Goal: Information Seeking & Learning: Learn about a topic

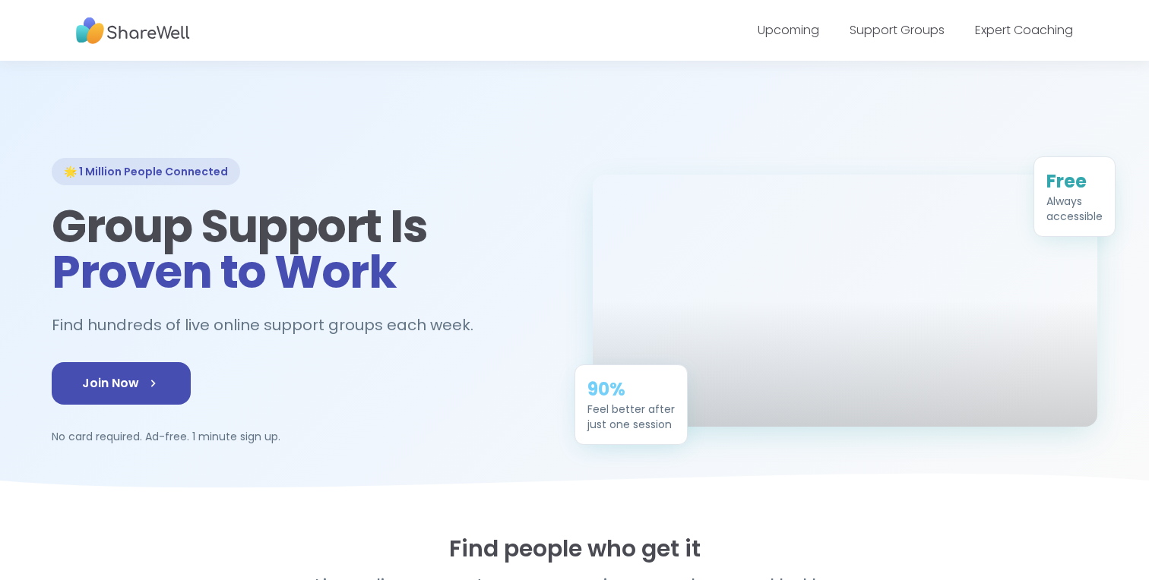
click at [1014, 14] on div "Upcoming Support Groups Expert Coaching" at bounding box center [915, 30] width 315 height 43
click at [1011, 49] on div "Upcoming Support Groups Expert Coaching" at bounding box center [915, 30] width 315 height 43
click at [1014, 33] on link "Expert Coaching" at bounding box center [1024, 29] width 98 height 17
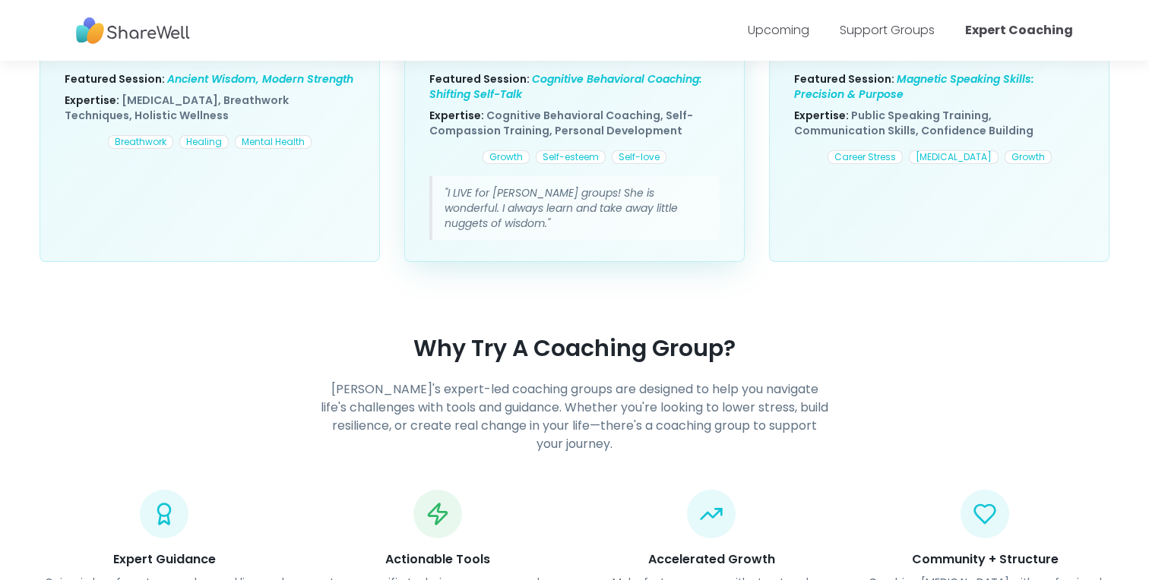
scroll to position [1299, 0]
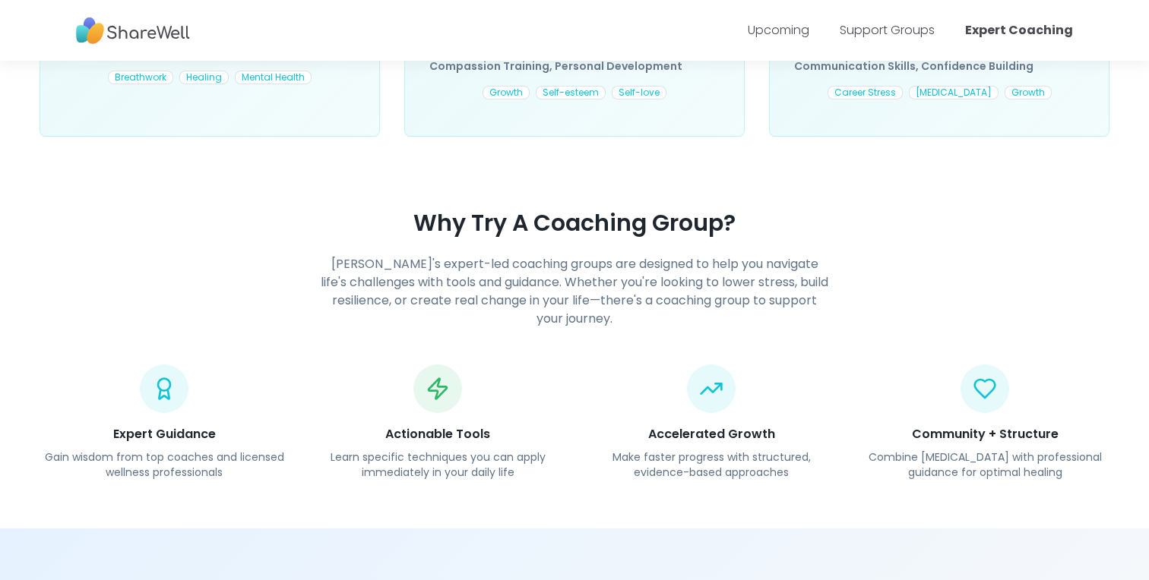
click at [493, 255] on h4 "ShareWell's expert-led coaching groups are designed to help you navigate life's…" at bounding box center [574, 291] width 511 height 73
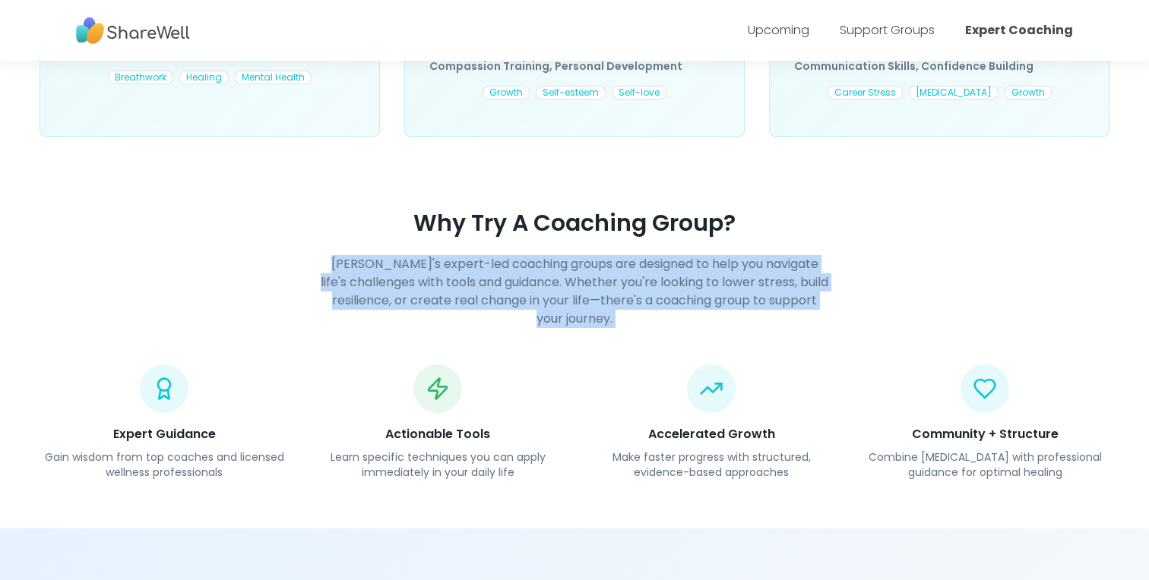
click at [493, 255] on h4 "ShareWell's expert-led coaching groups are designed to help you navigate life's…" at bounding box center [574, 291] width 511 height 73
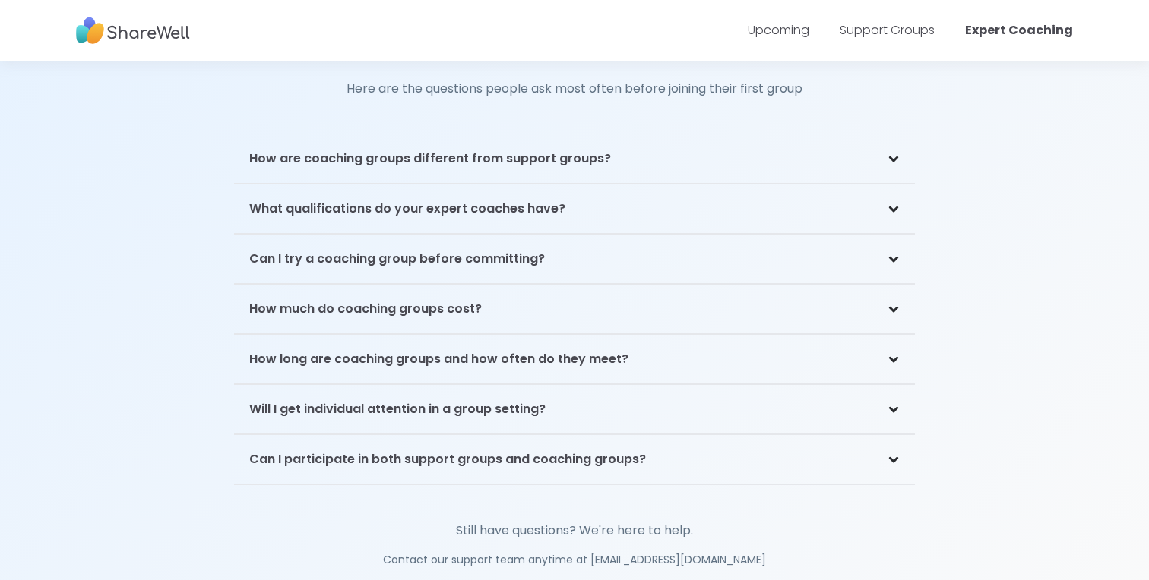
scroll to position [3190, 0]
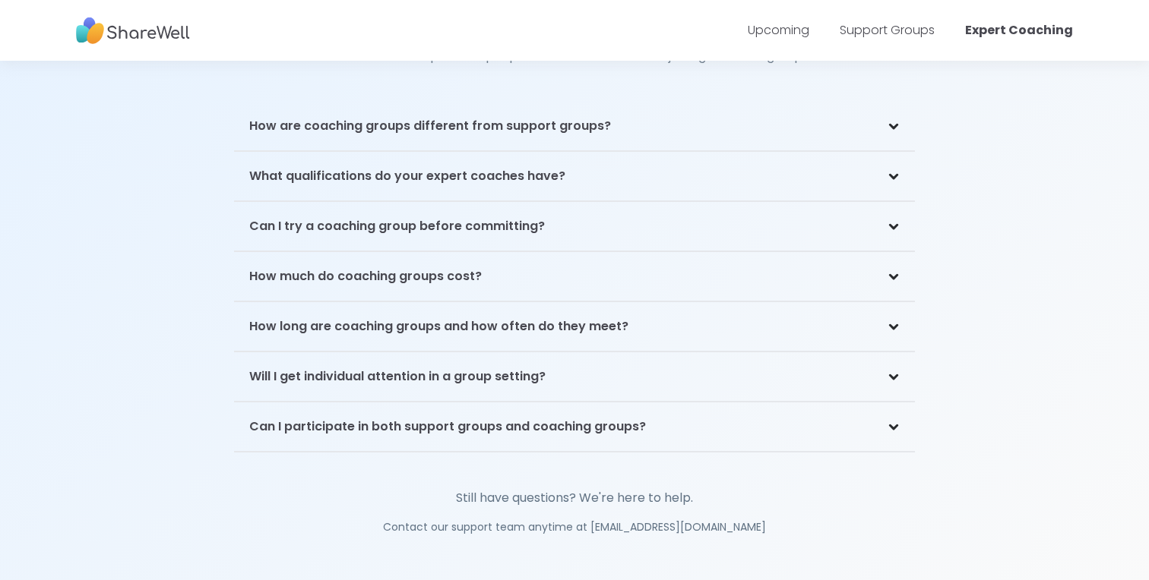
click at [493, 252] on div "How much do coaching groups cost?" at bounding box center [574, 276] width 681 height 49
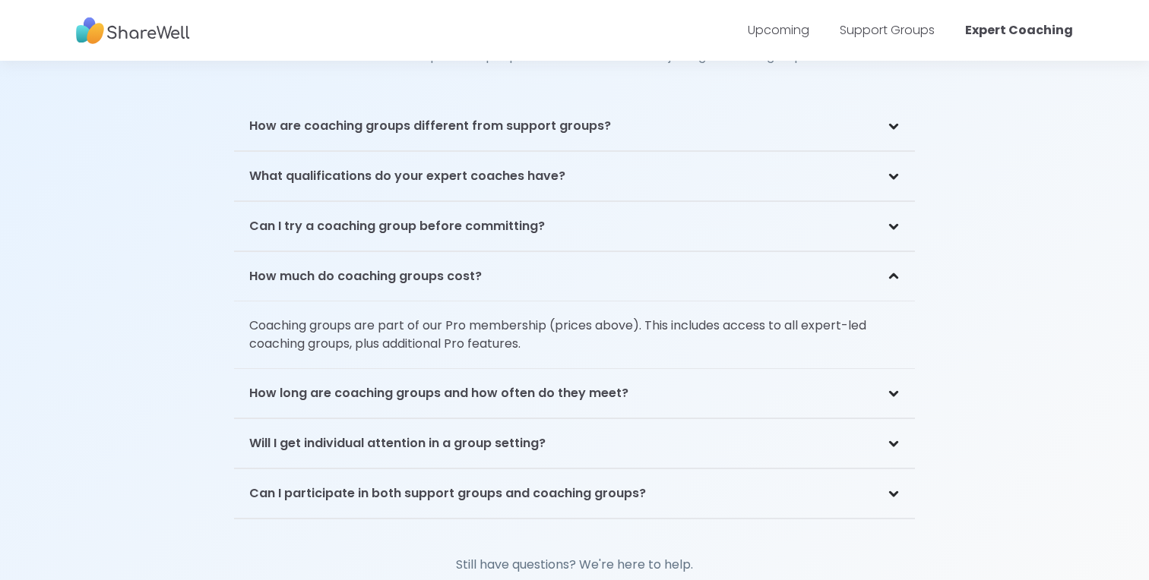
click at [493, 252] on div "How much do coaching groups cost?" at bounding box center [574, 276] width 681 height 49
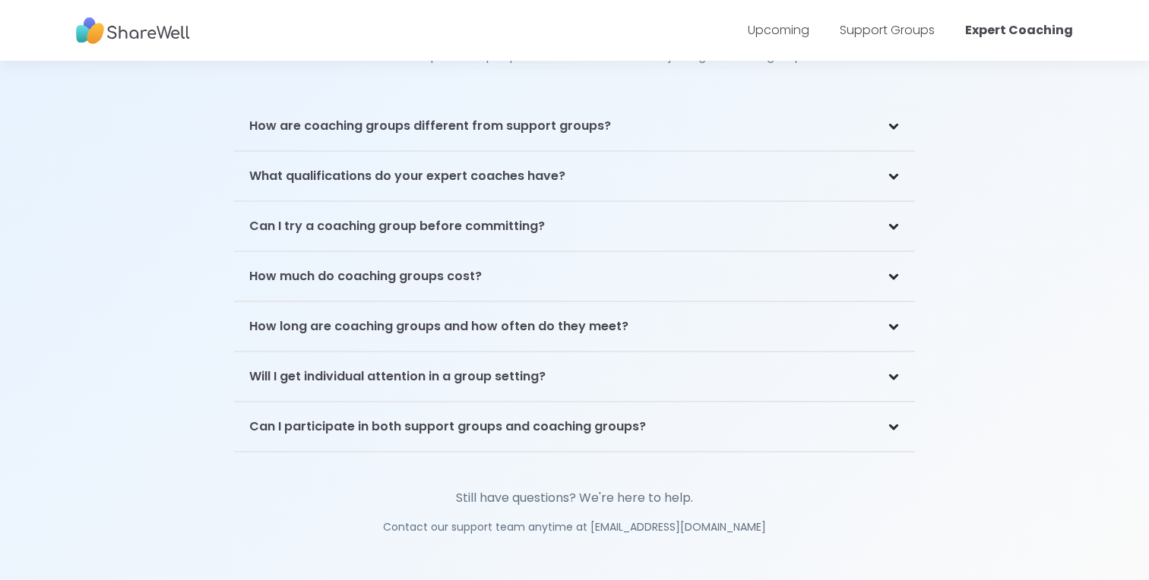
click at [499, 167] on div "What qualifications do your expert coaches have?" at bounding box center [574, 176] width 681 height 49
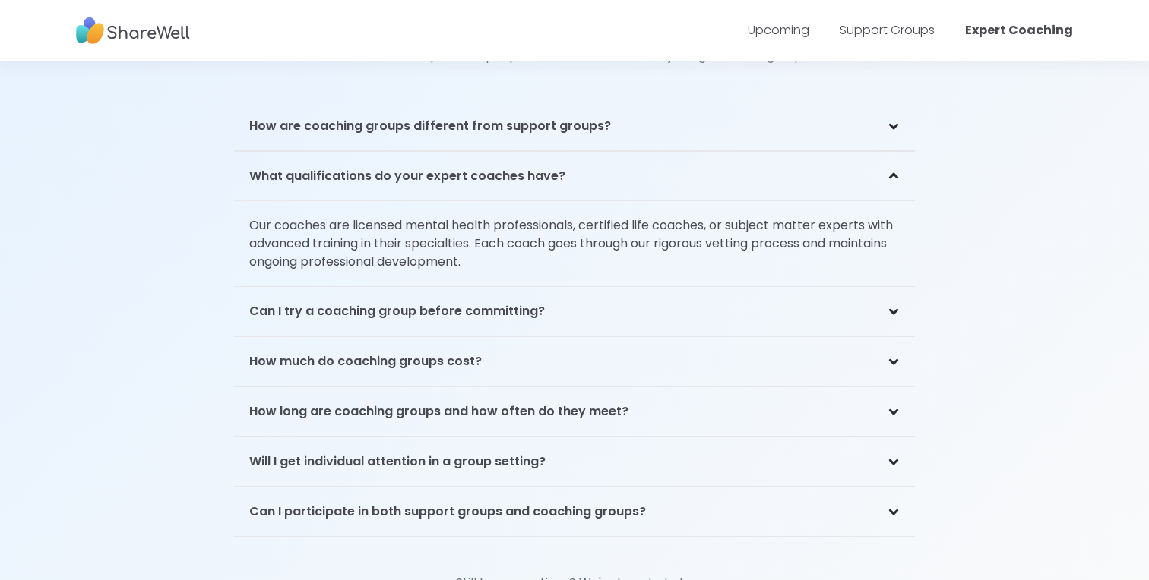
scroll to position [3081, 0]
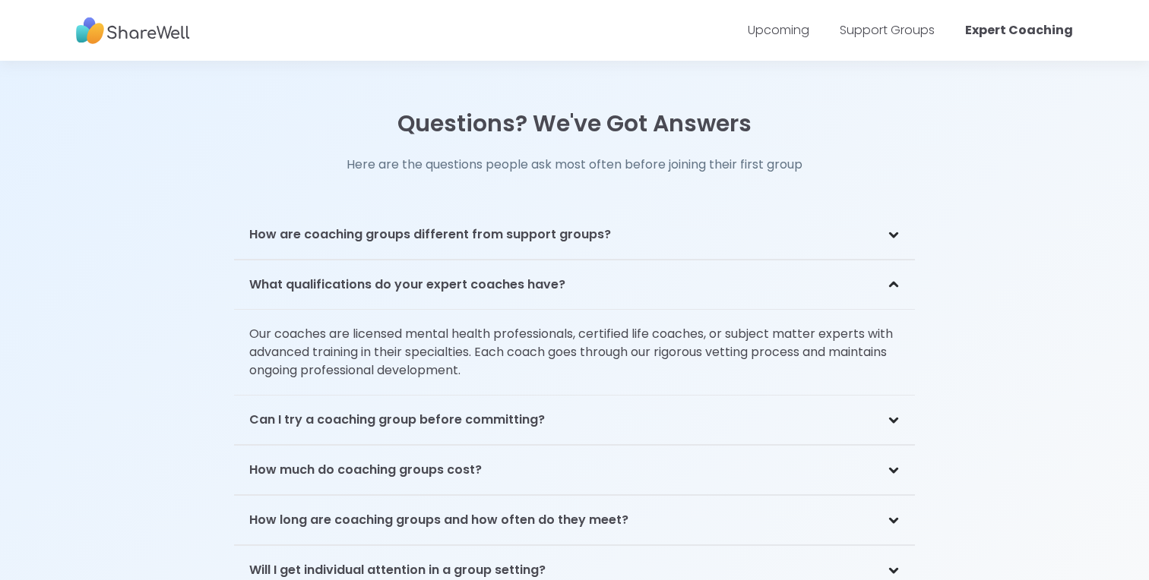
click at [482, 224] on div "How are coaching groups different from support groups?" at bounding box center [574, 234] width 681 height 49
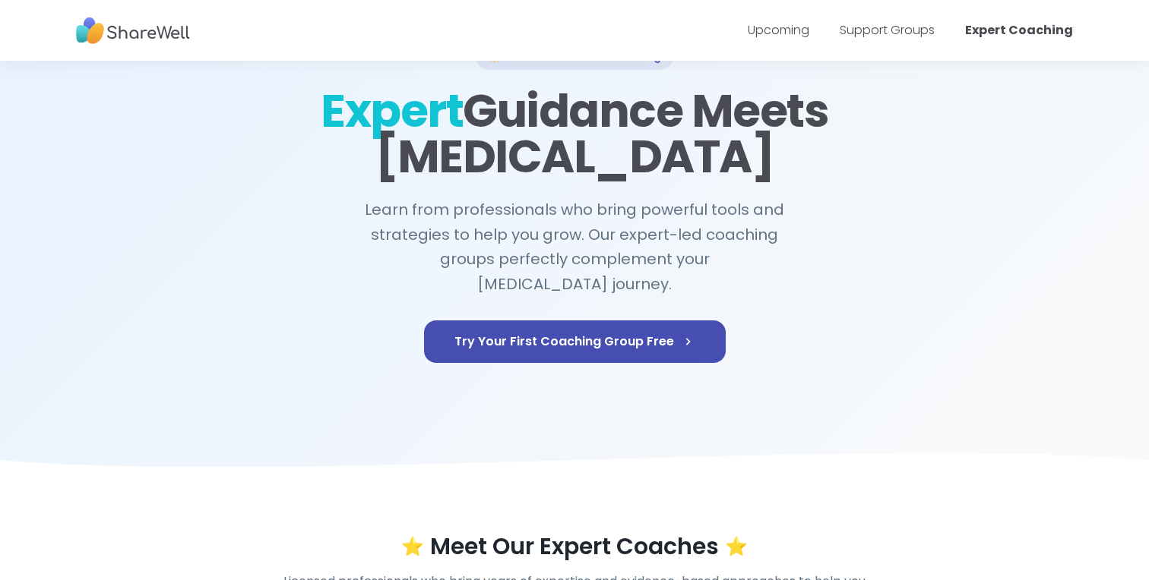
scroll to position [0, 0]
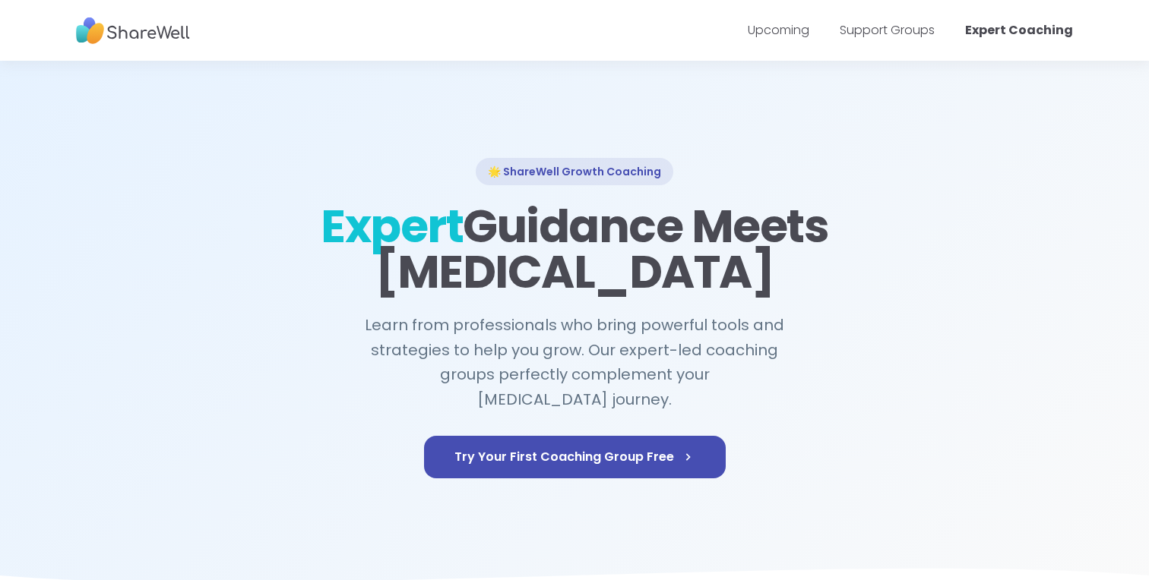
click at [489, 240] on h1 "Expert Guidance Meets Peer Support" at bounding box center [574, 249] width 511 height 91
click at [489, 241] on h1 "Expert Guidance Meets Peer Support" at bounding box center [574, 249] width 511 height 91
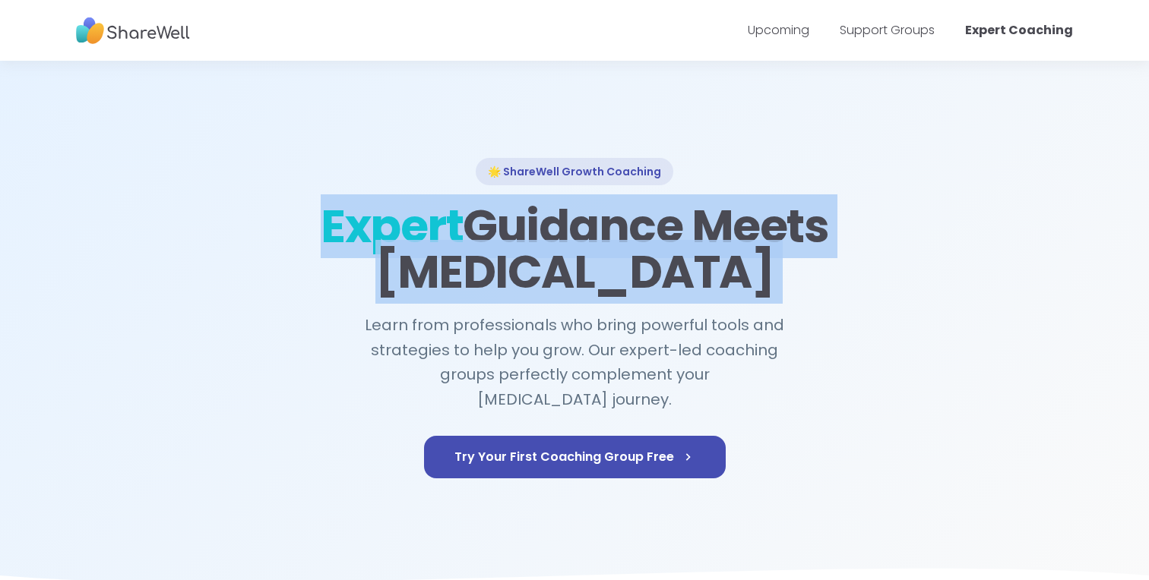
click at [489, 241] on h1 "Expert Guidance Meets Peer Support" at bounding box center [574, 249] width 511 height 91
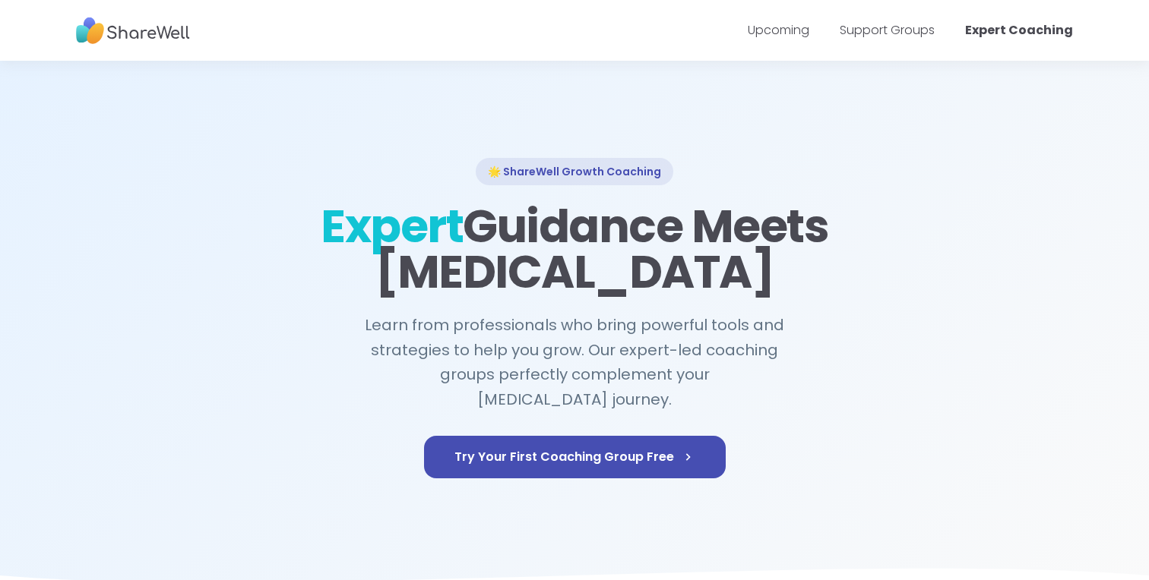
click at [533, 163] on div "🌟 ShareWell Growth Coaching" at bounding box center [575, 171] width 198 height 27
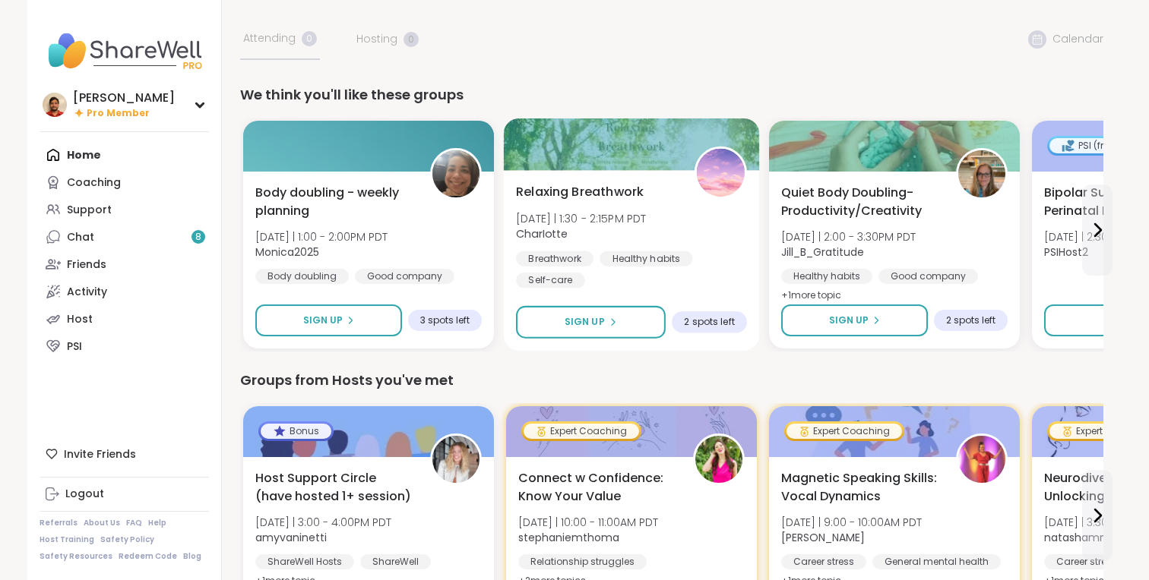
click at [656, 242] on div "Relaxing Breathwork [DATE] | 1:30 - 2:15PM PDT CharIotte Breathwork Healthy hab…" at bounding box center [631, 236] width 231 height 106
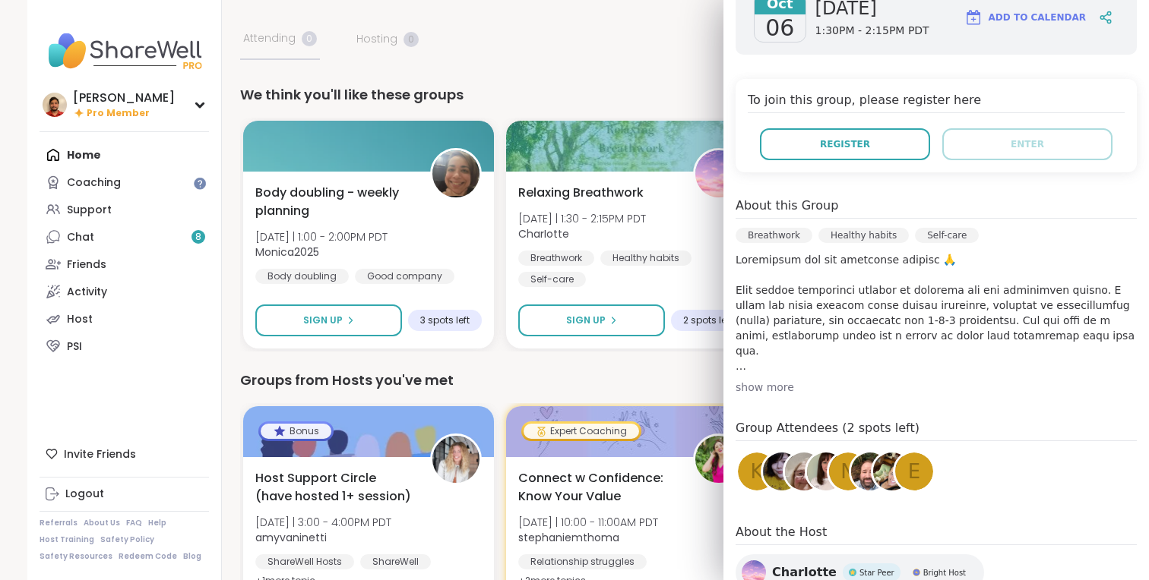
scroll to position [340, 0]
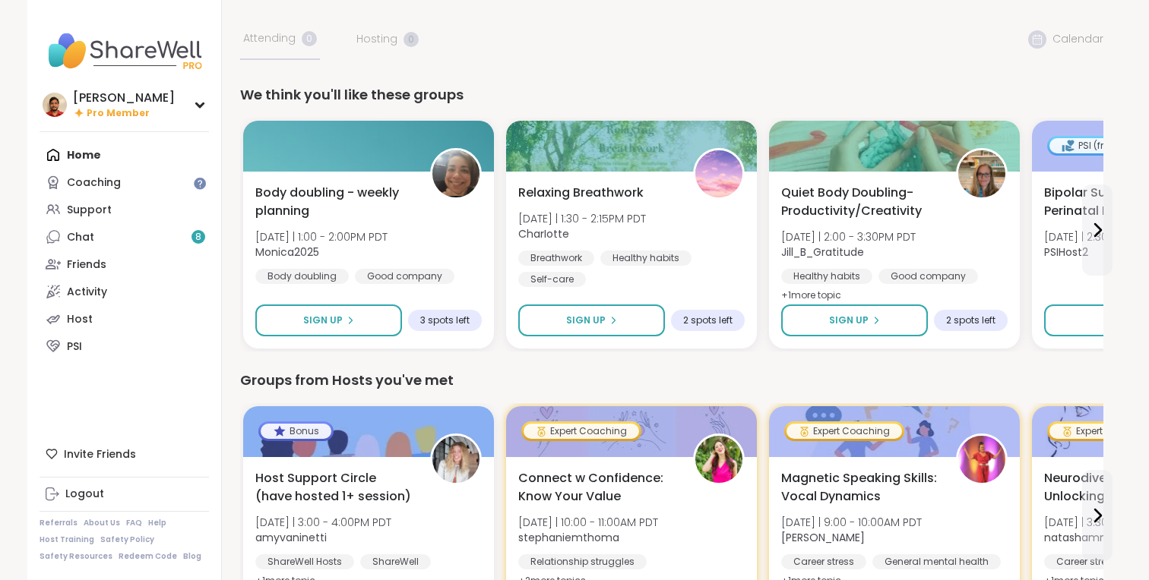
click at [831, 246] on b "Jill_B_Gratitude" at bounding box center [821, 252] width 84 height 15
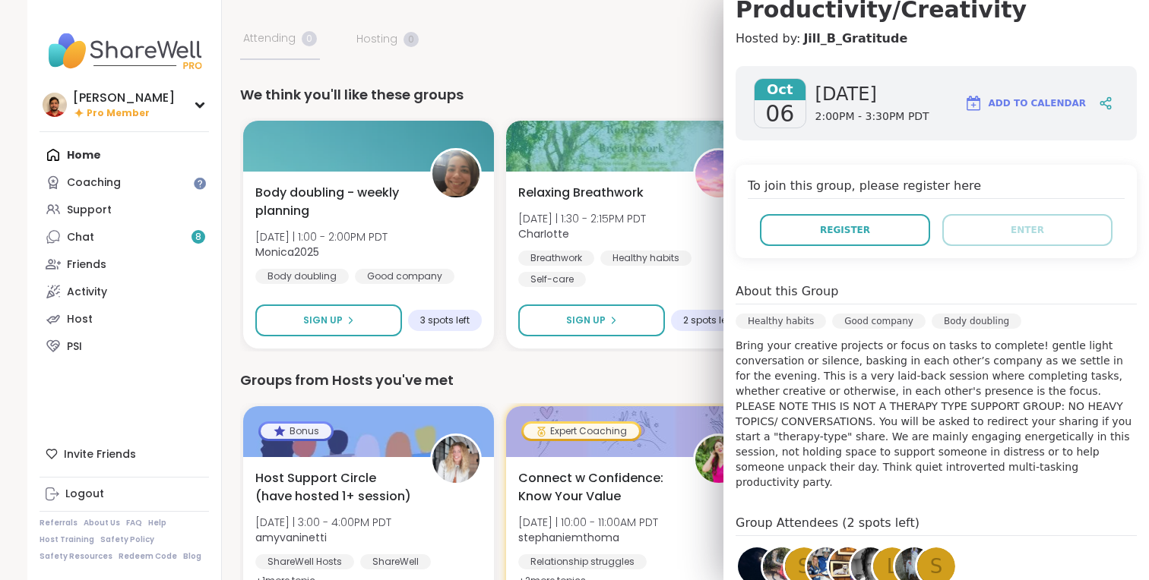
scroll to position [289, 0]
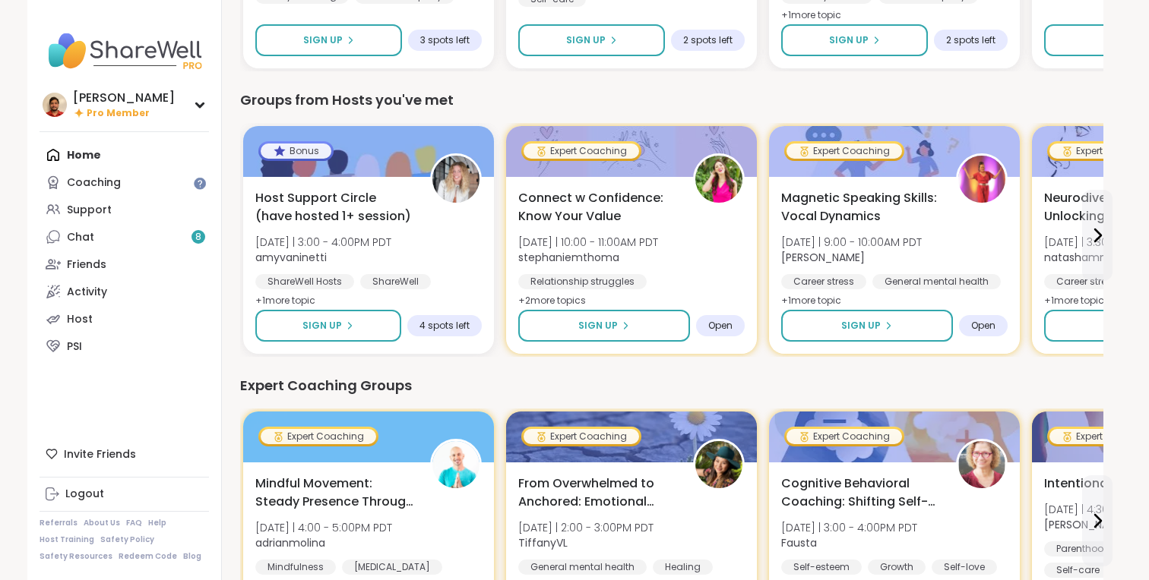
scroll to position [443, 0]
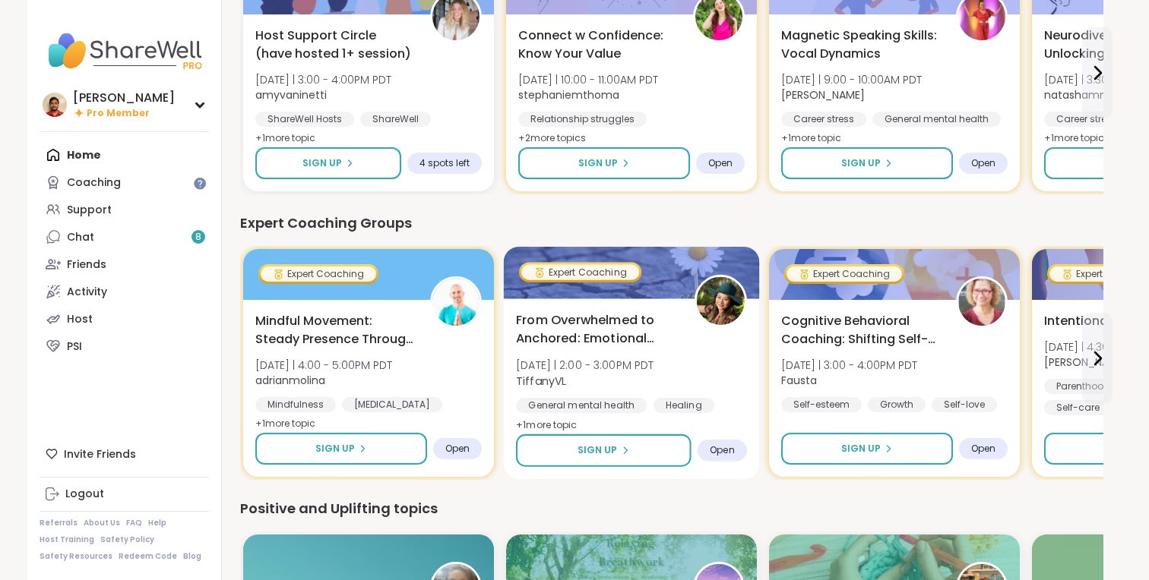
click at [530, 353] on div "From Overwhelmed to Anchored: Emotional Regulation [DATE] | 2:00 - 3:00PM PDT T…" at bounding box center [631, 374] width 231 height 124
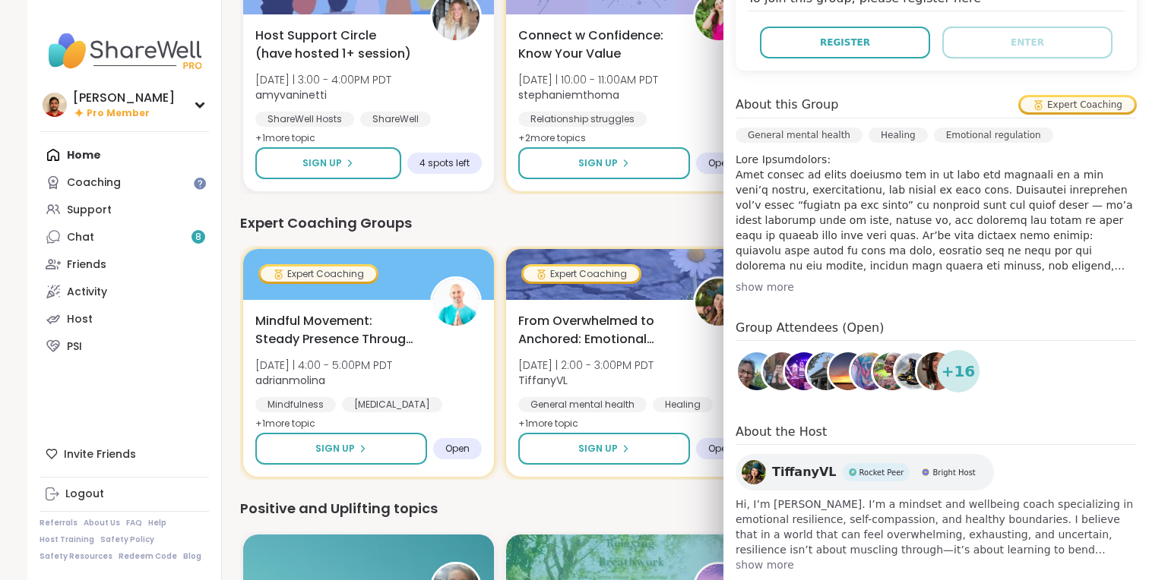
scroll to position [400, 0]
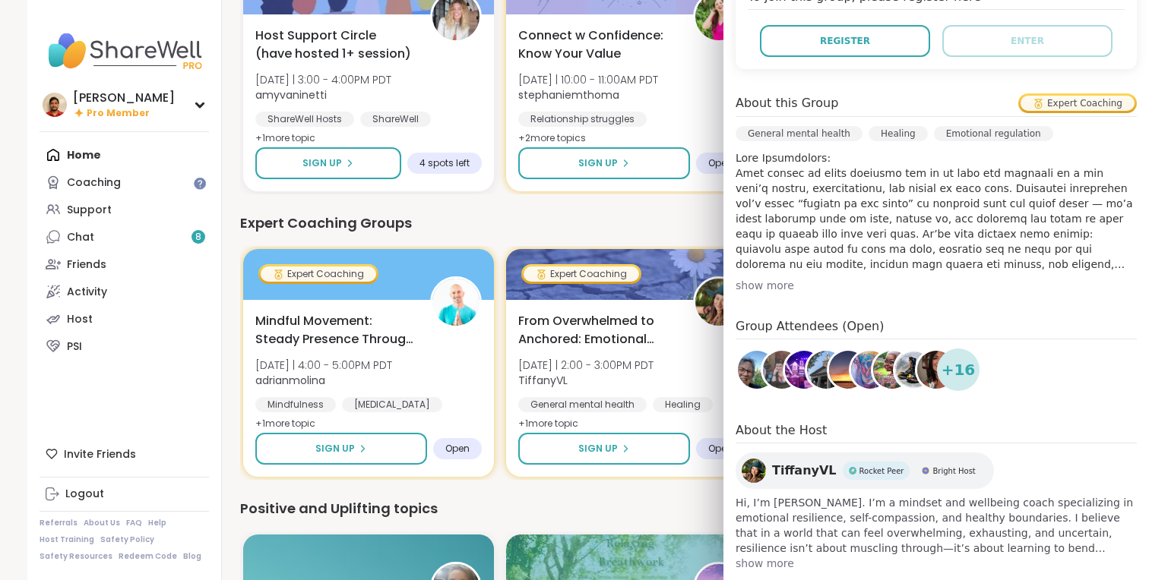
click at [499, 226] on div "Expert Coaching Groups" at bounding box center [671, 223] width 863 height 21
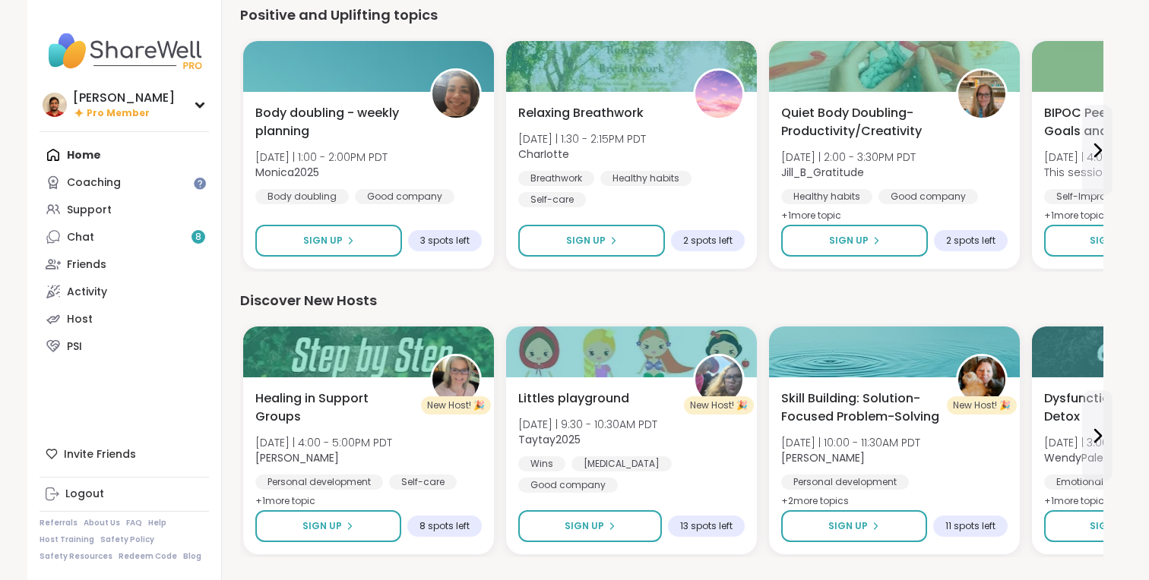
scroll to position [941, 0]
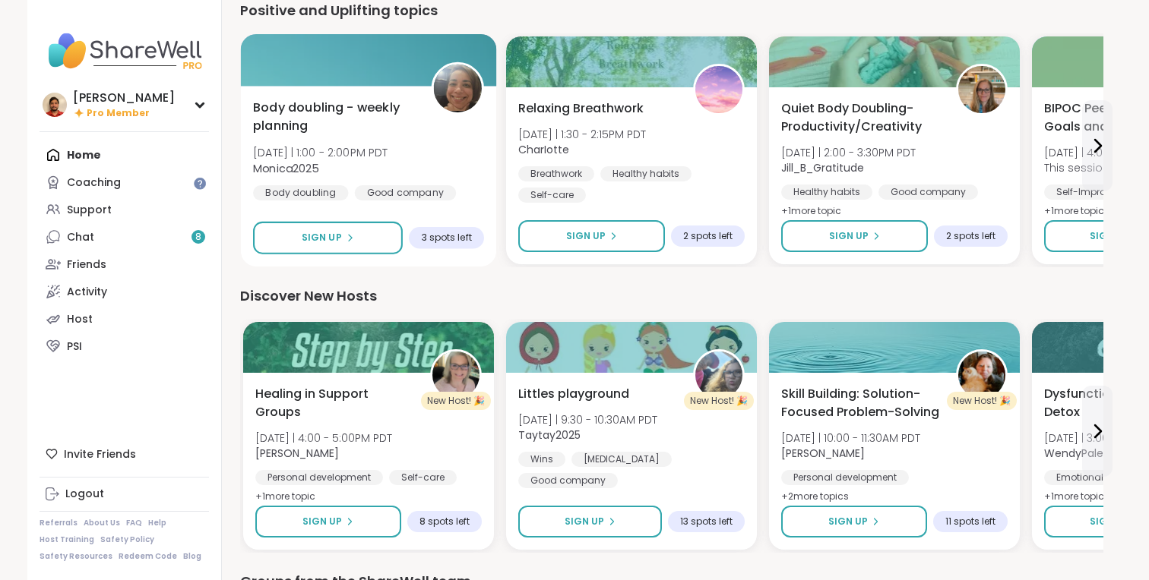
click at [414, 150] on div "Body doubling - weekly planning [DATE] | 1:00 - 2:00PM PDT Monica2025 Body doub…" at bounding box center [368, 150] width 231 height 103
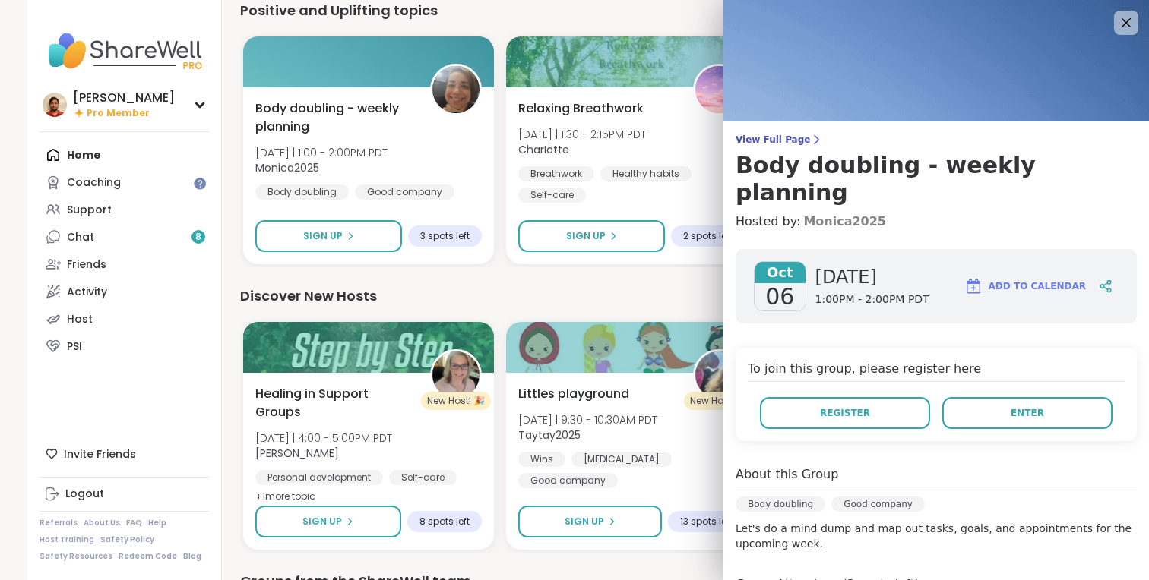
scroll to position [182, 0]
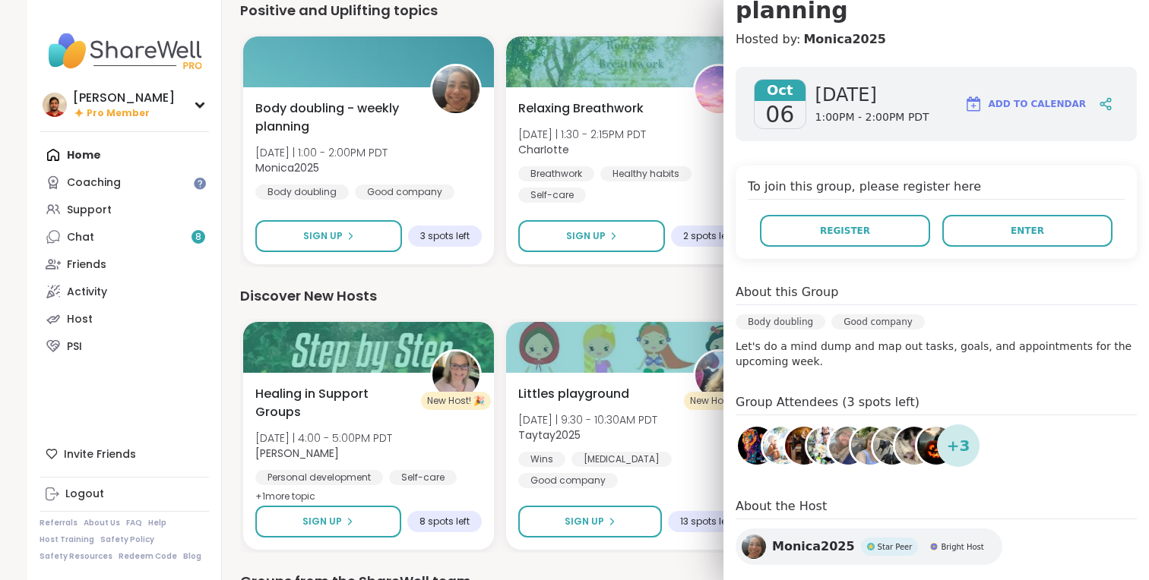
click at [518, 278] on div "We think you'll like these groups Body doubling - weekly planning [DATE] | 1:00…" at bounding box center [671, 16] width 863 height 1746
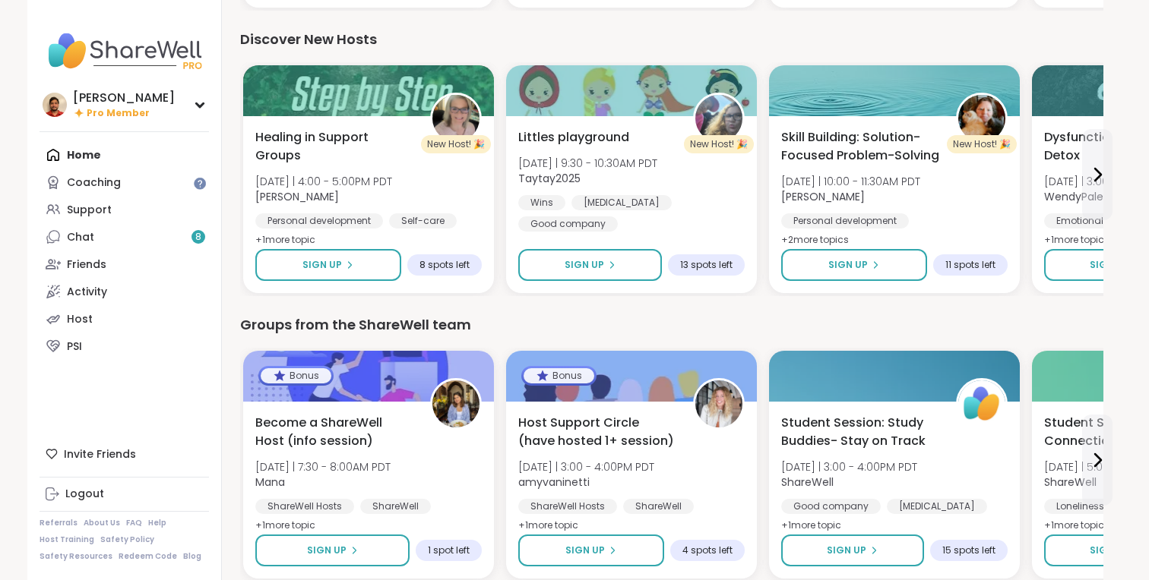
scroll to position [1265, 0]
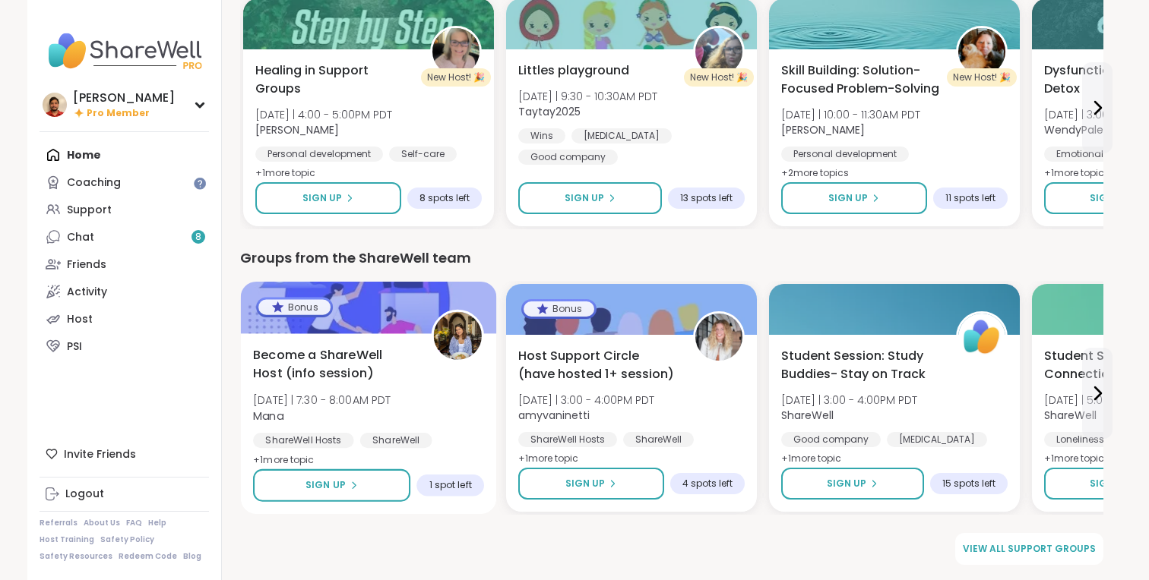
click at [407, 360] on span "Become a ShareWell Host (info session)" at bounding box center [333, 364] width 161 height 37
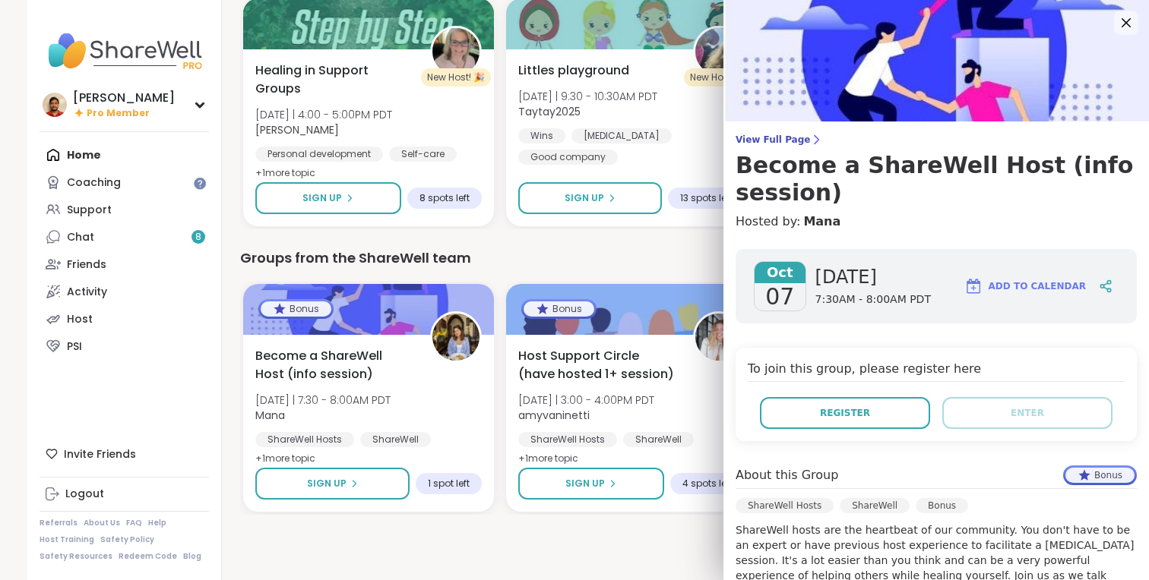
click at [467, 267] on div "Groups from the ShareWell team" at bounding box center [671, 258] width 863 height 21
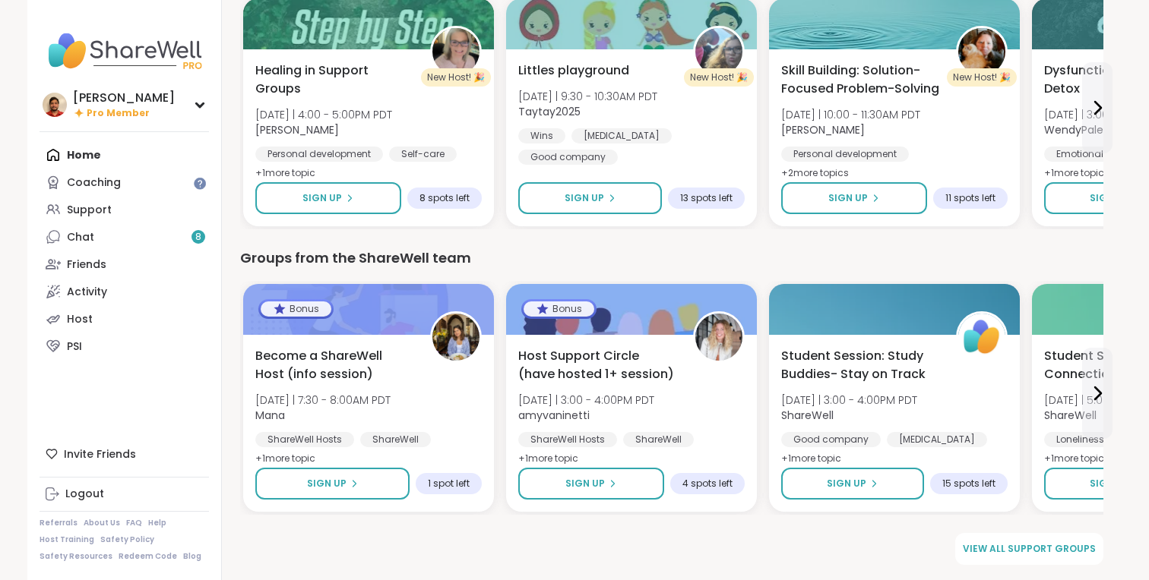
click at [467, 267] on div "Groups from the ShareWell team" at bounding box center [671, 258] width 863 height 21
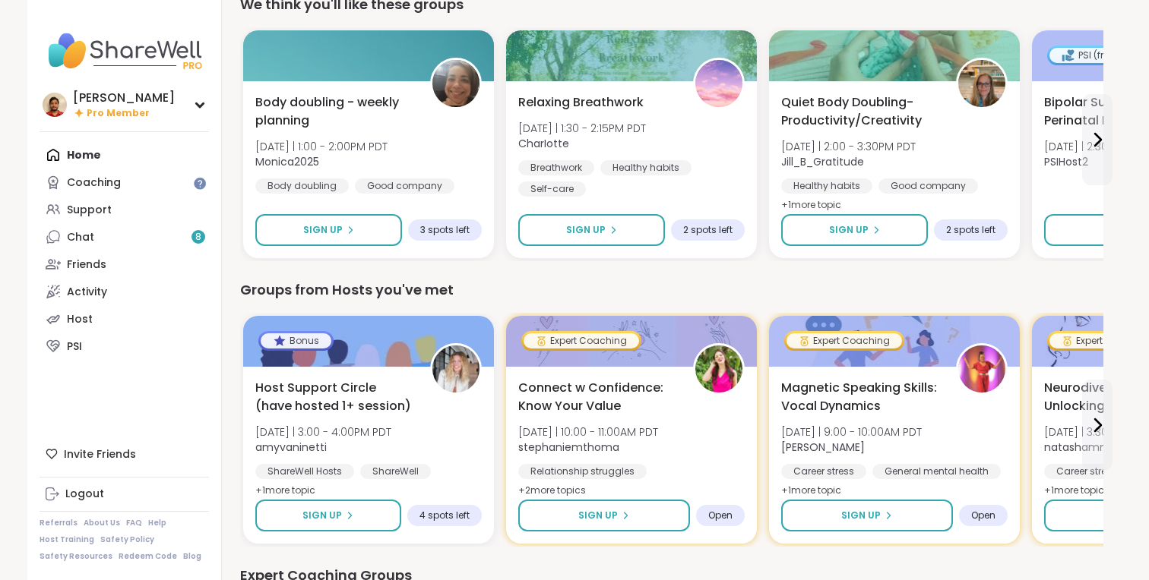
scroll to position [0, 0]
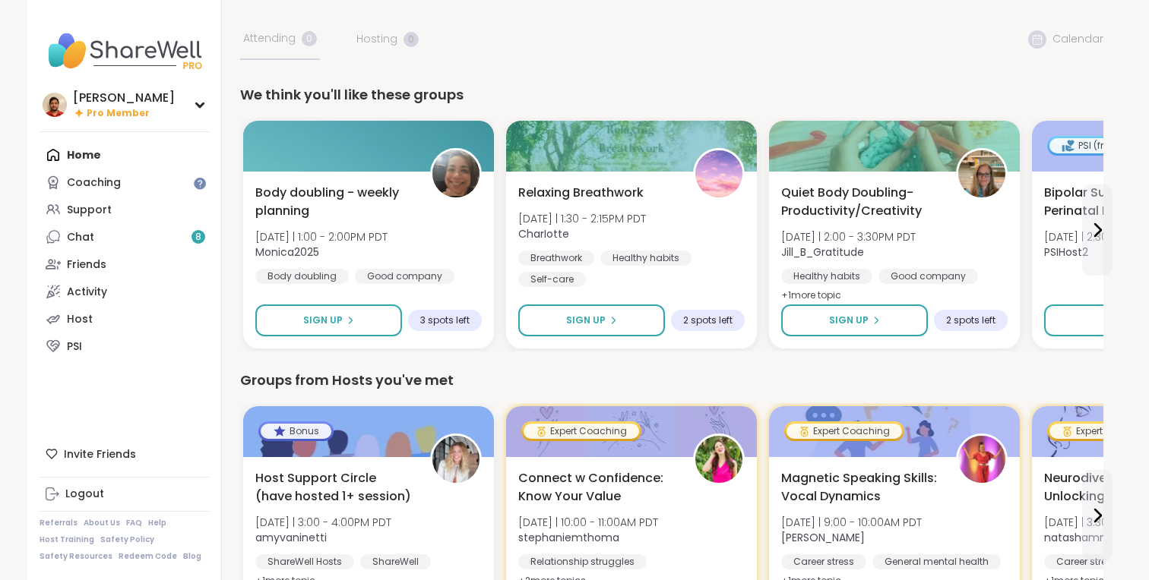
click at [429, 90] on div "We think you'll like these groups" at bounding box center [671, 94] width 863 height 21
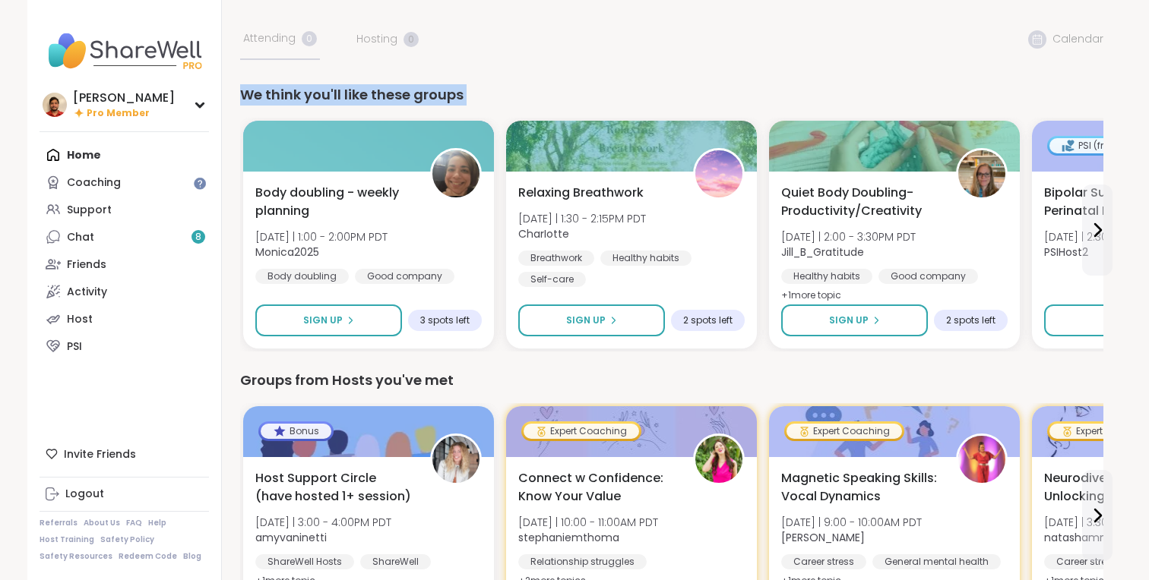
click at [429, 90] on div "We think you'll like these groups" at bounding box center [671, 94] width 863 height 21
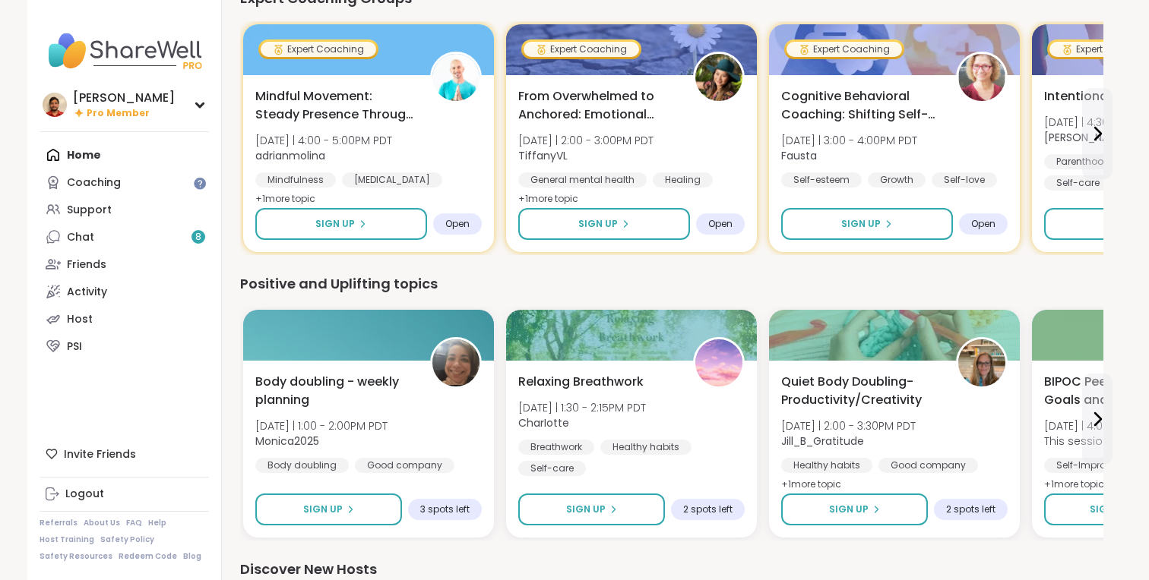
scroll to position [704, 0]
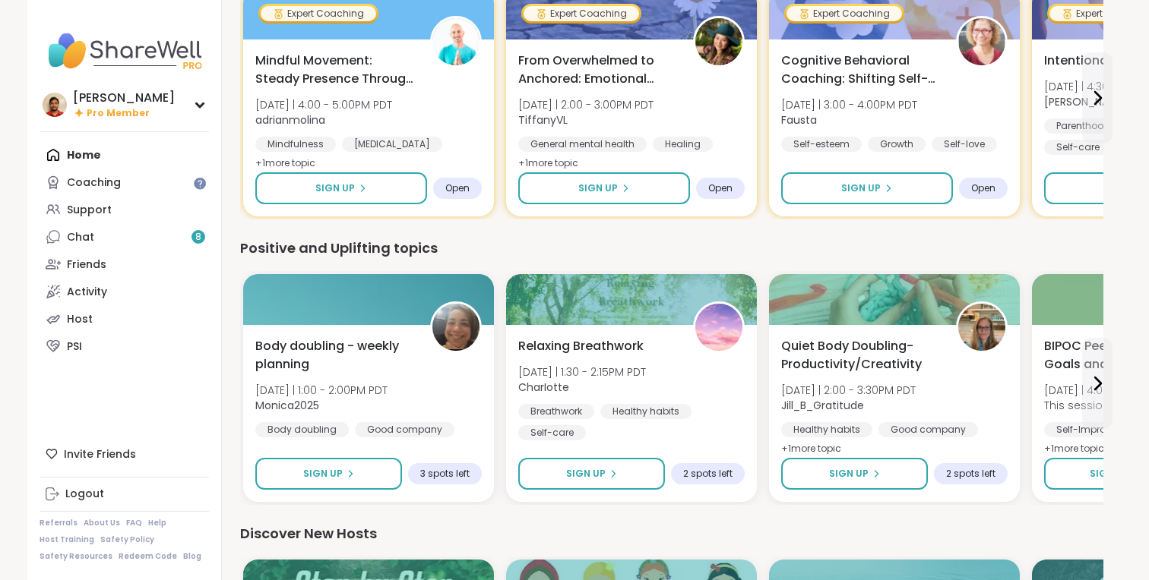
click at [391, 242] on div "Positive and Uplifting topics" at bounding box center [671, 248] width 863 height 21
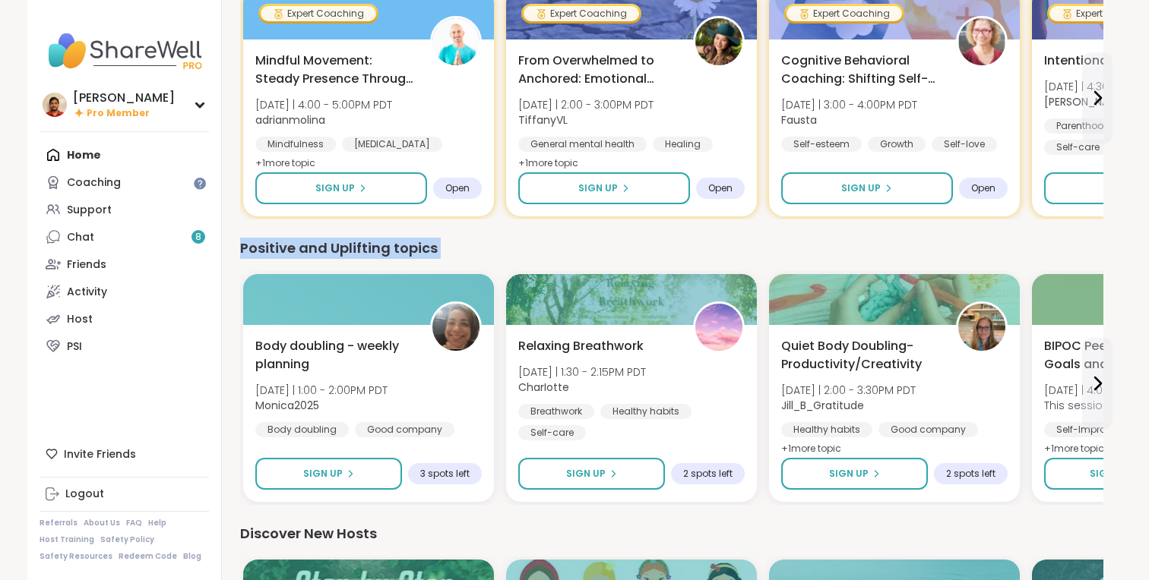
click at [391, 242] on div "Positive and Uplifting topics" at bounding box center [671, 248] width 863 height 21
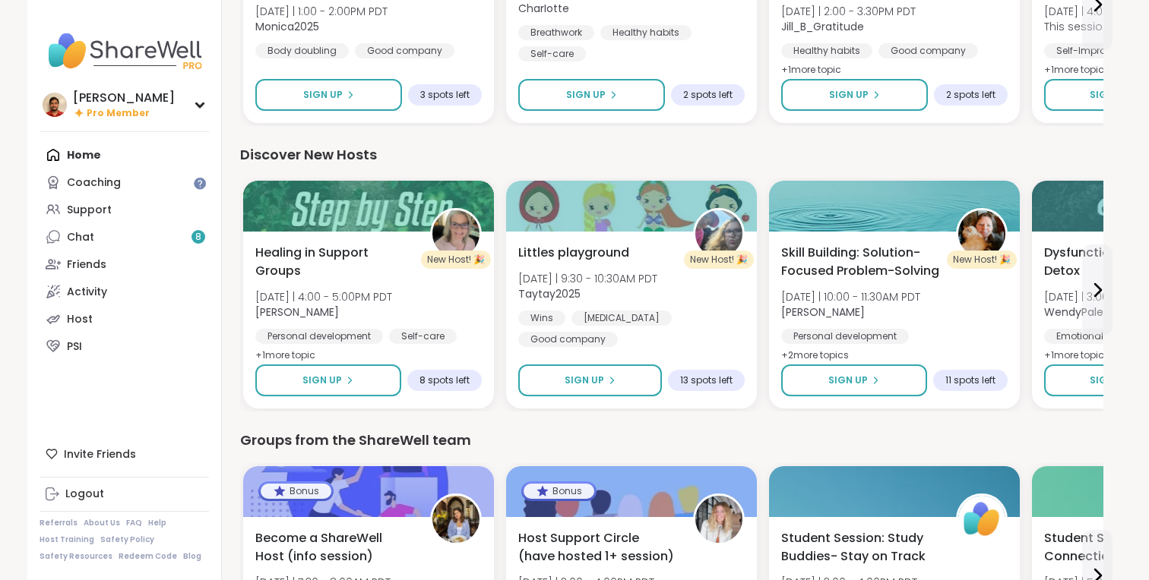
scroll to position [1100, 0]
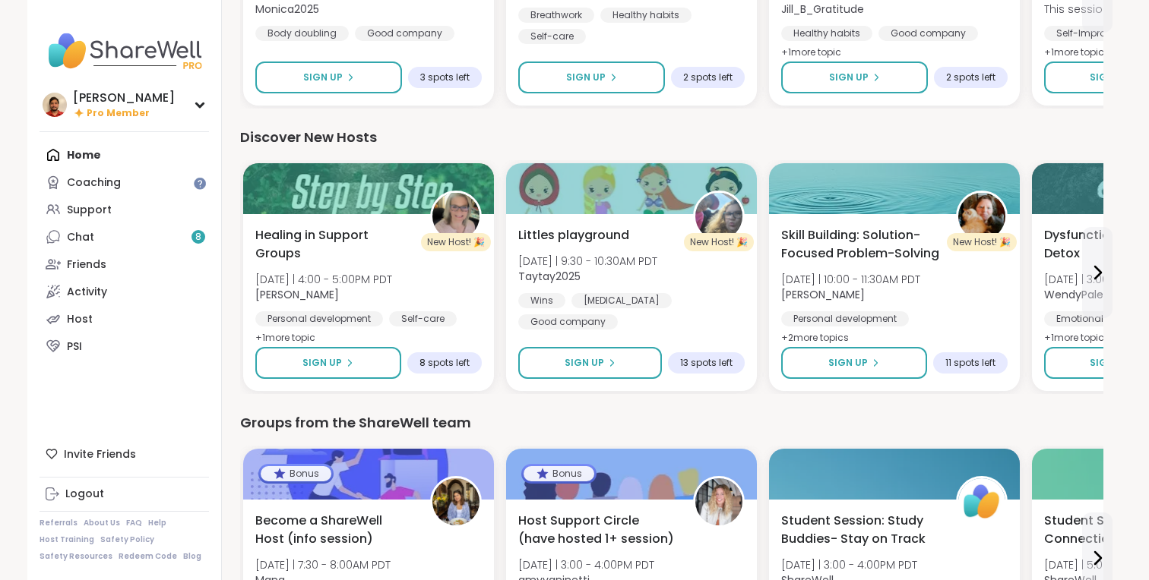
click at [371, 140] on div "Discover New Hosts" at bounding box center [671, 137] width 863 height 21
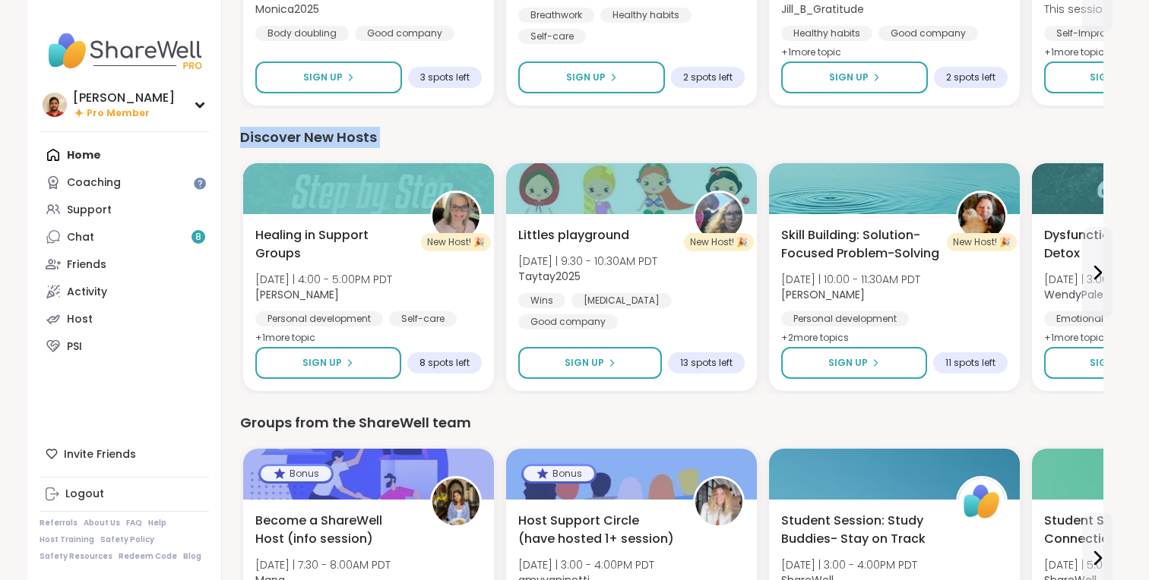
click at [371, 140] on div "Discover New Hosts" at bounding box center [671, 137] width 863 height 21
